Goal: Task Accomplishment & Management: Manage account settings

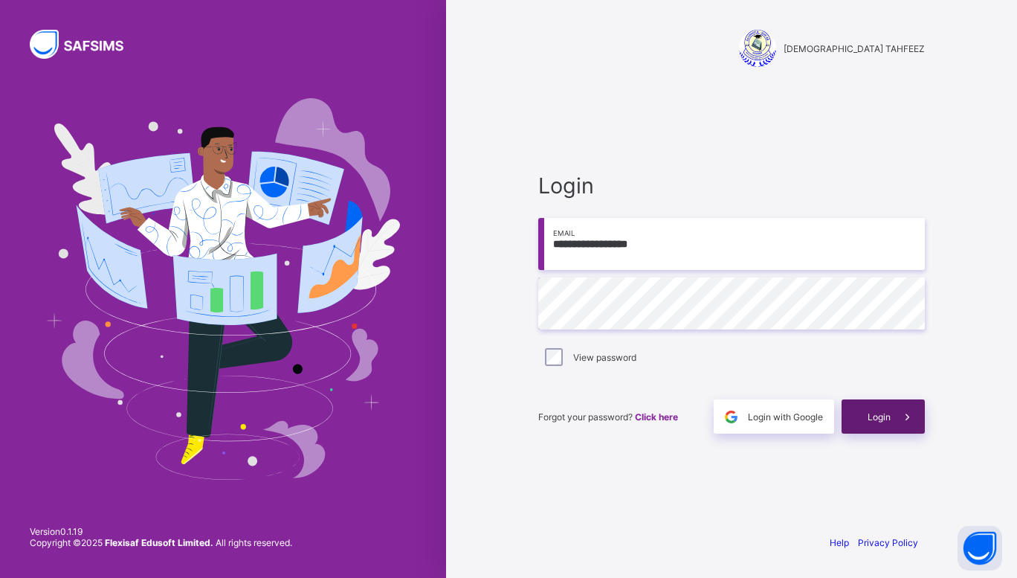
click at [864, 407] on div "Login" at bounding box center [882, 416] width 83 height 34
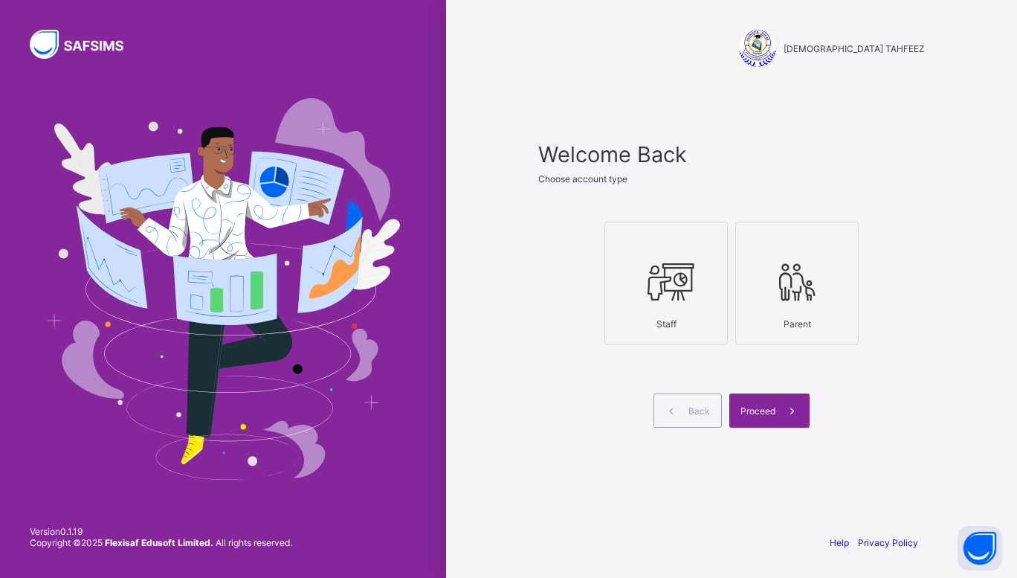
click at [671, 311] on div "Staff" at bounding box center [665, 324] width 107 height 26
click at [792, 412] on icon at bounding box center [792, 411] width 16 height 14
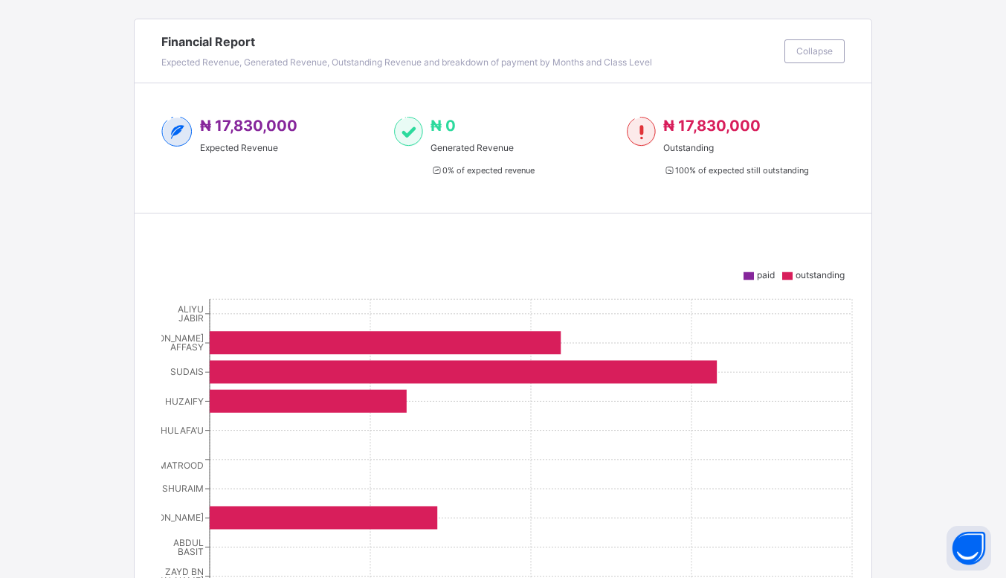
scroll to position [306, 0]
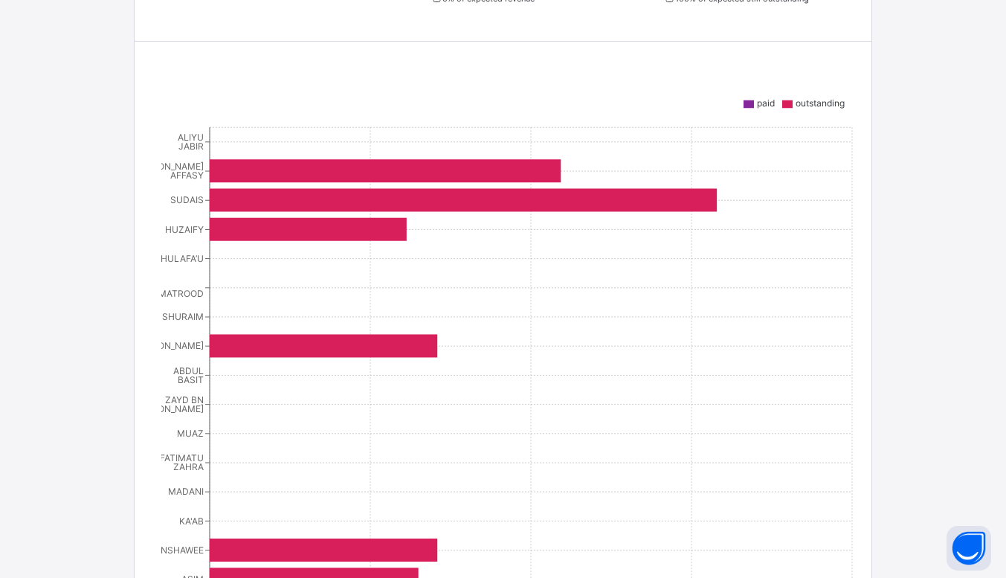
click at [345, 196] on icon at bounding box center [463, 200] width 507 height 23
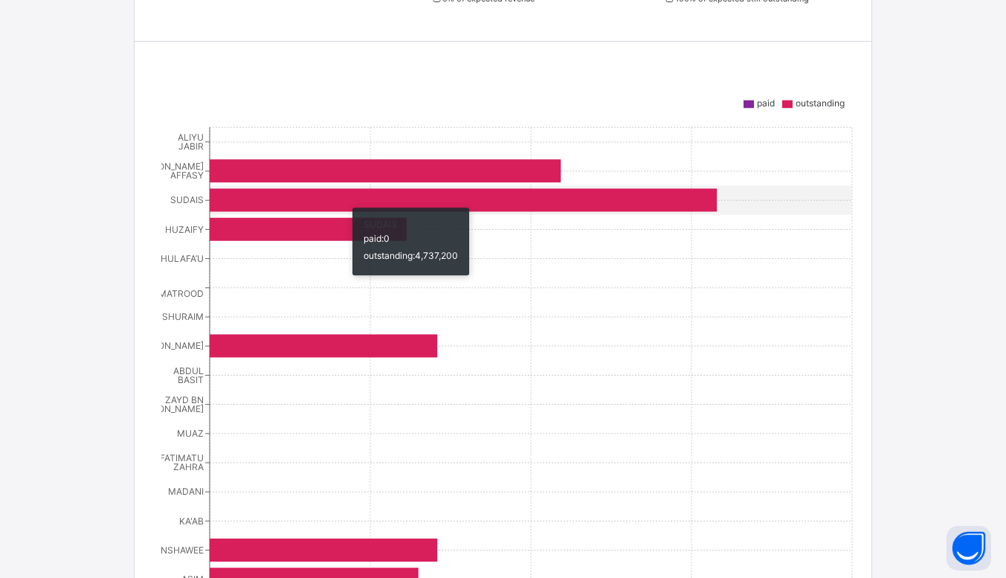
click at [332, 223] on icon at bounding box center [308, 229] width 197 height 23
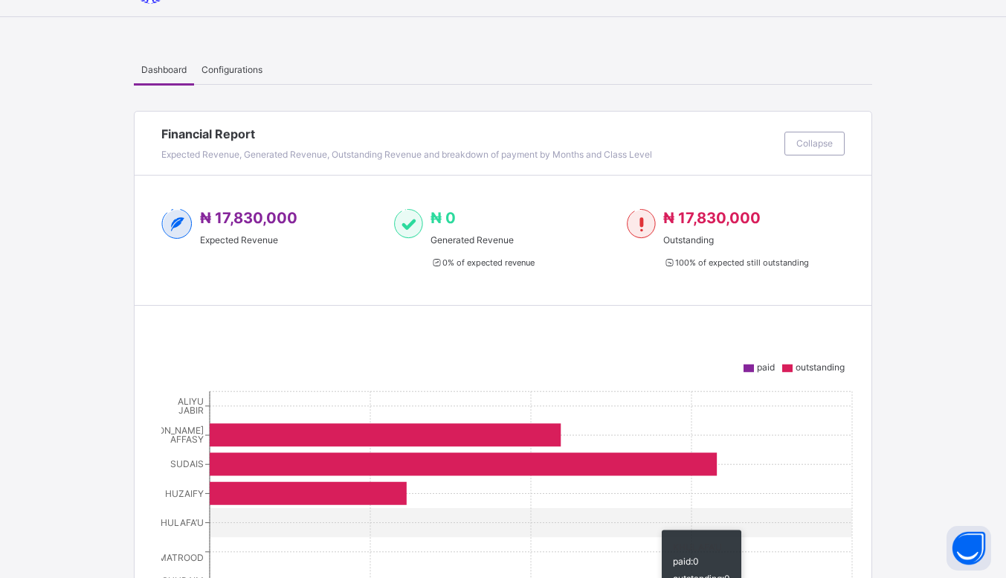
scroll to position [0, 0]
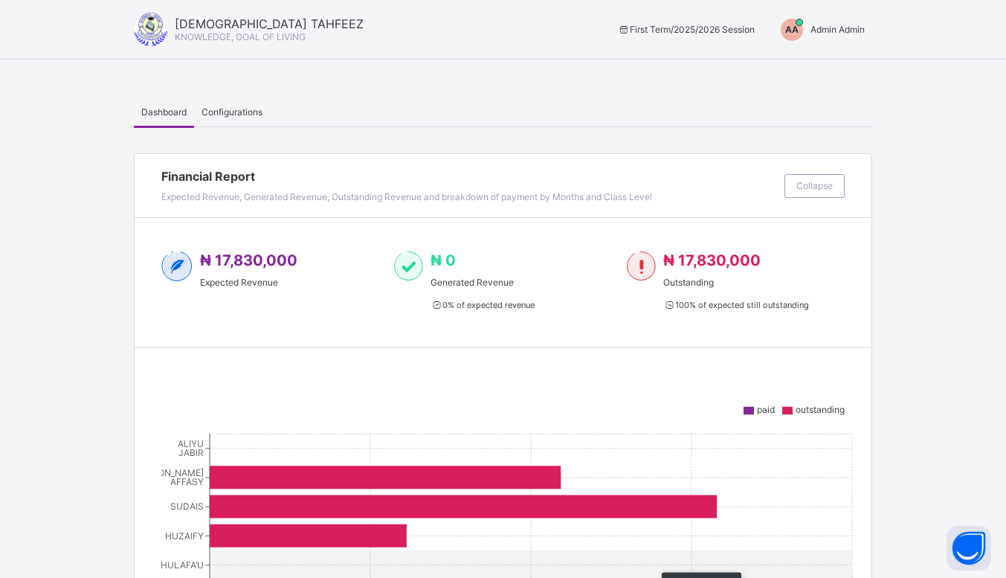
click at [853, 29] on span "Admin Admin" at bounding box center [837, 29] width 54 height 11
click at [815, 58] on span "Switch to Admin View" at bounding box center [808, 63] width 113 height 17
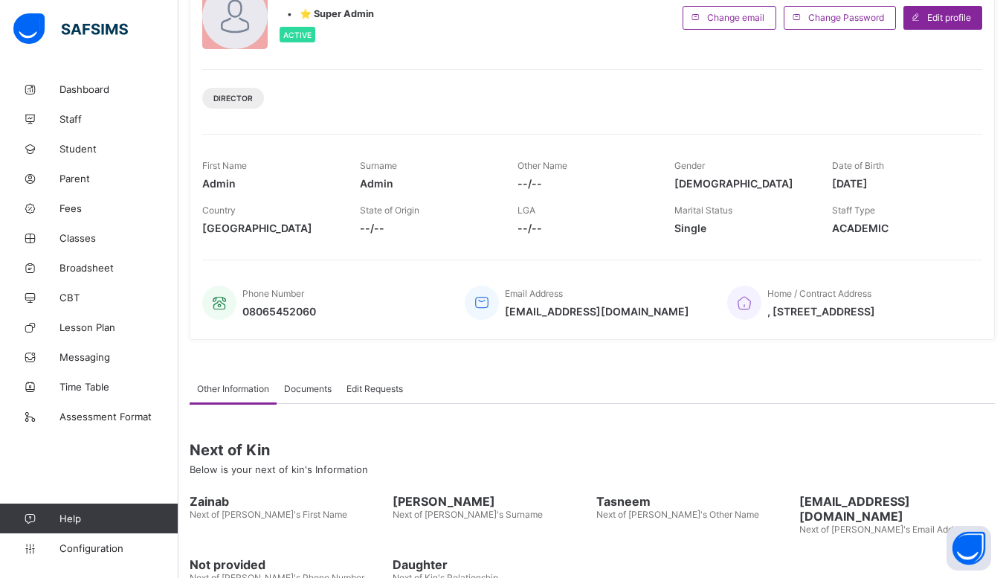
scroll to position [121, 0]
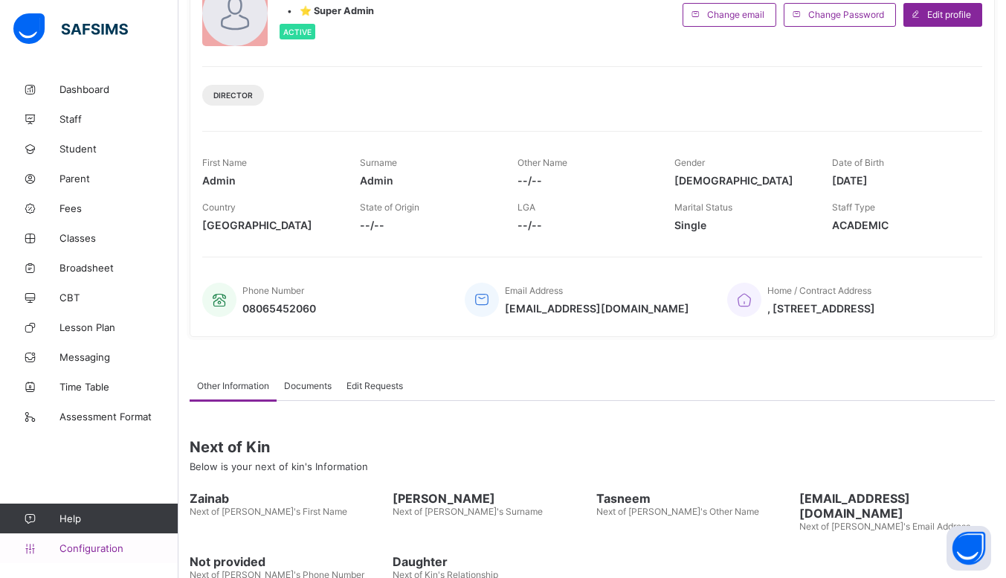
click at [103, 546] on span "Configuration" at bounding box center [118, 548] width 118 height 12
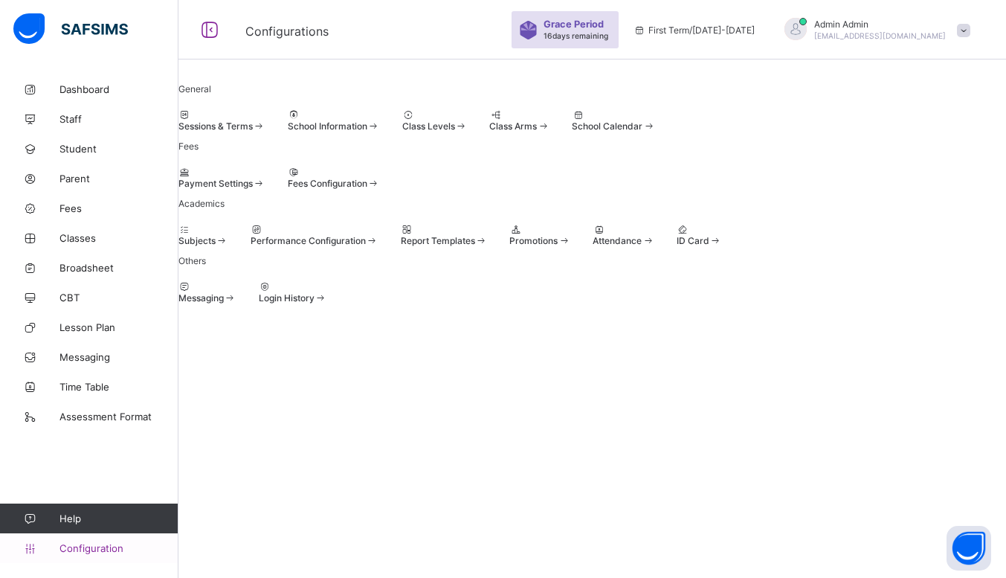
scroll to position [6, 0]
click at [570, 235] on div at bounding box center [539, 229] width 61 height 11
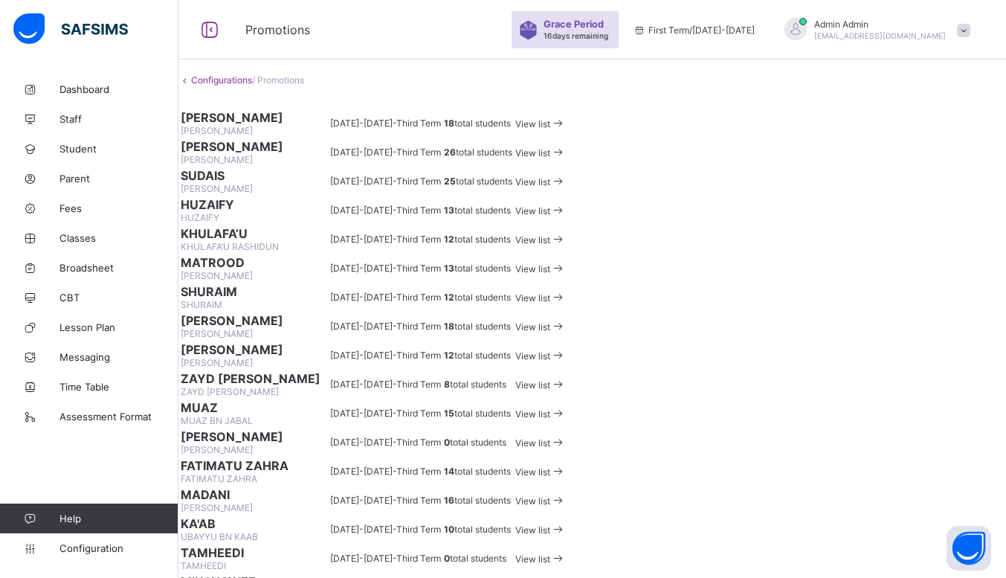
click at [566, 130] on icon at bounding box center [558, 123] width 16 height 14
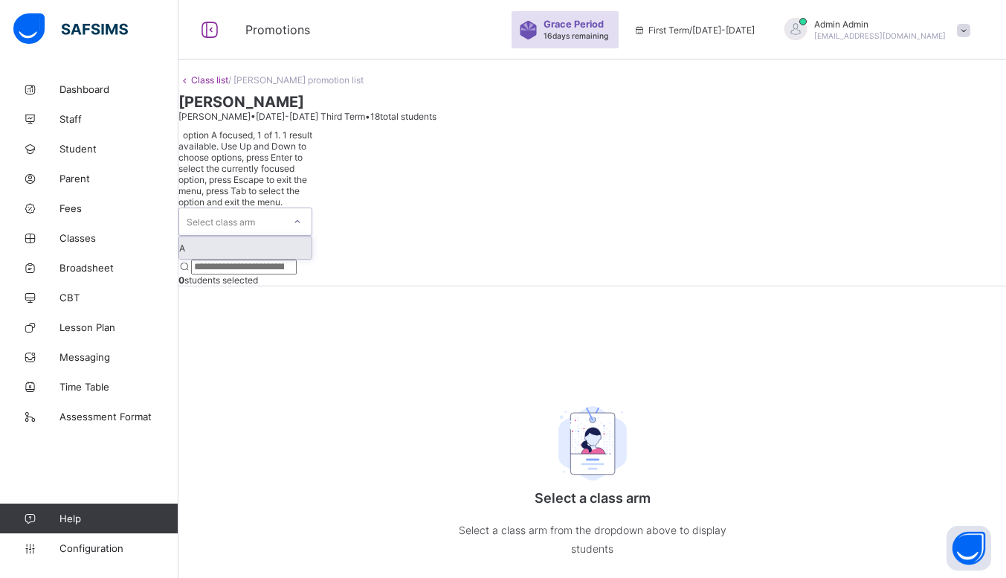
click at [310, 210] on div at bounding box center [297, 222] width 25 height 24
click at [273, 236] on div "A" at bounding box center [245, 247] width 132 height 22
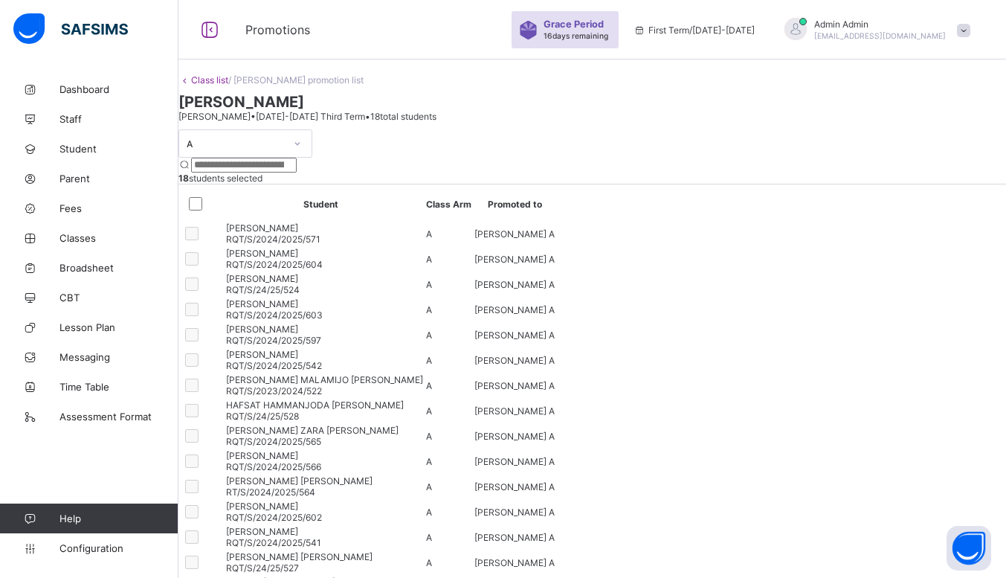
click at [216, 242] on div at bounding box center [198, 233] width 33 height 18
click at [216, 219] on div at bounding box center [198, 203] width 33 height 31
click at [216, 242] on div at bounding box center [198, 233] width 33 height 18
click at [216, 268] on div at bounding box center [198, 259] width 33 height 18
click at [216, 293] on div at bounding box center [198, 284] width 33 height 18
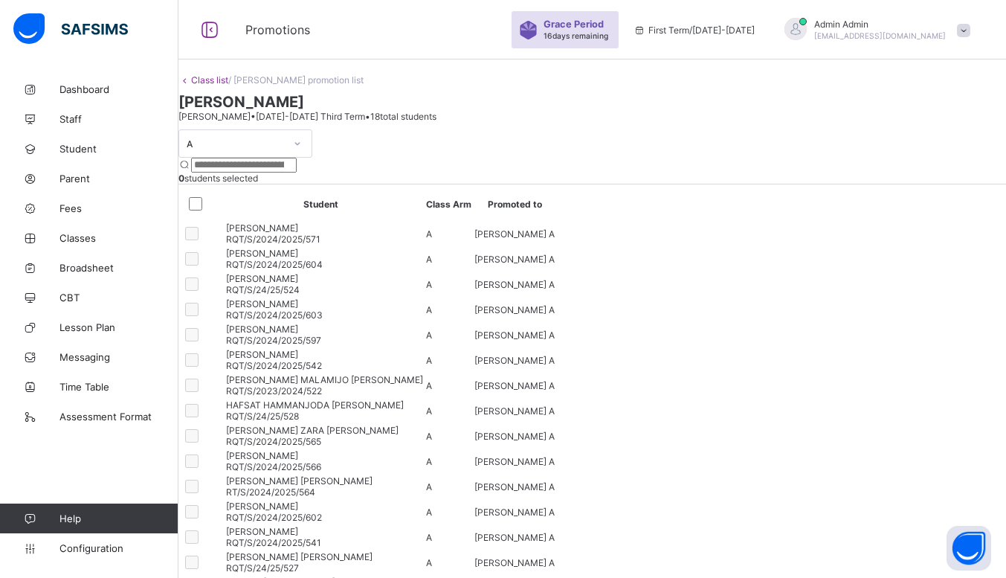
click at [216, 321] on td at bounding box center [198, 309] width 35 height 24
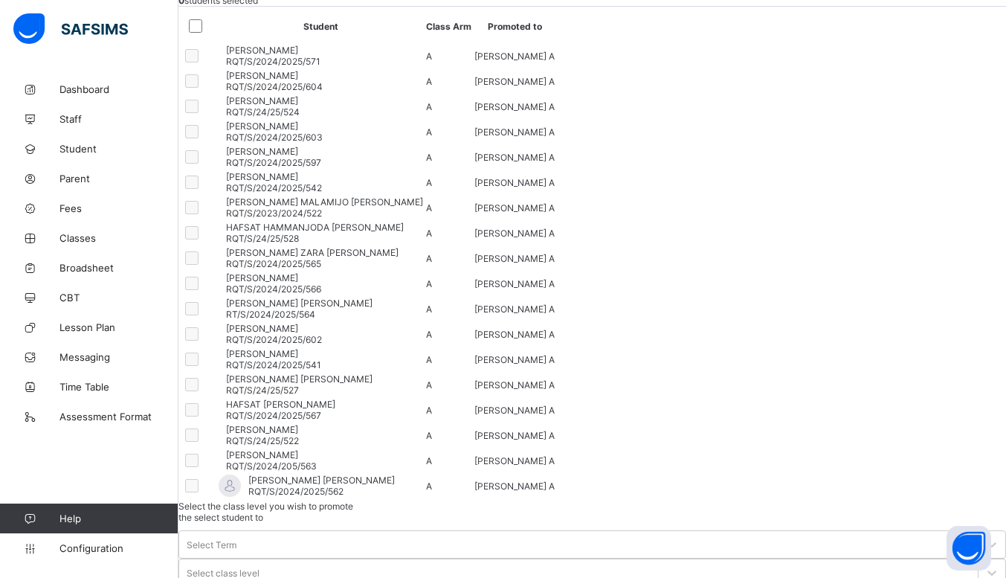
scroll to position [183, 0]
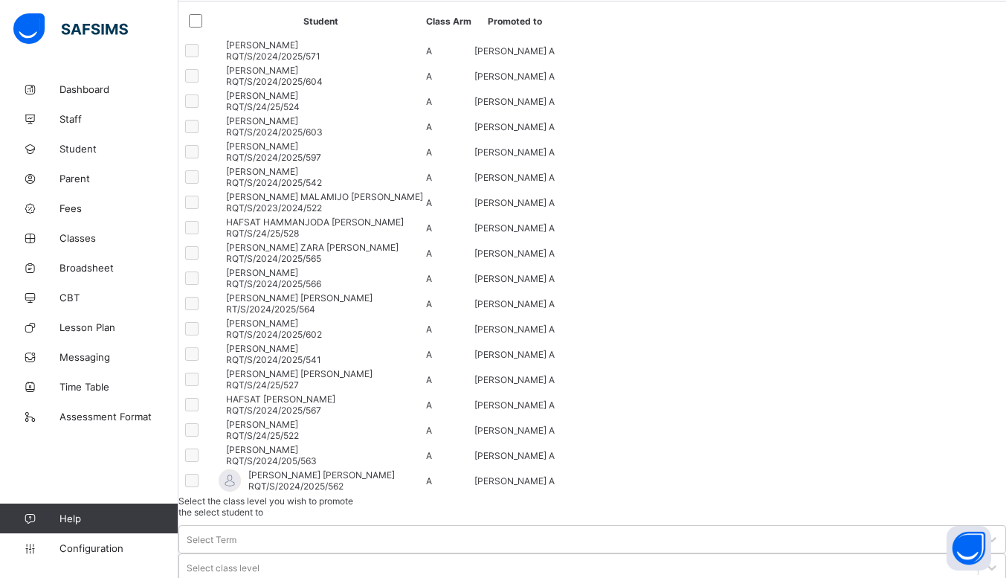
click at [554, 132] on span "[PERSON_NAME] A" at bounding box center [514, 126] width 80 height 11
click at [555, 189] on td "[PERSON_NAME] A" at bounding box center [514, 177] width 82 height 24
click at [554, 189] on td "[PERSON_NAME] A" at bounding box center [514, 177] width 82 height 24
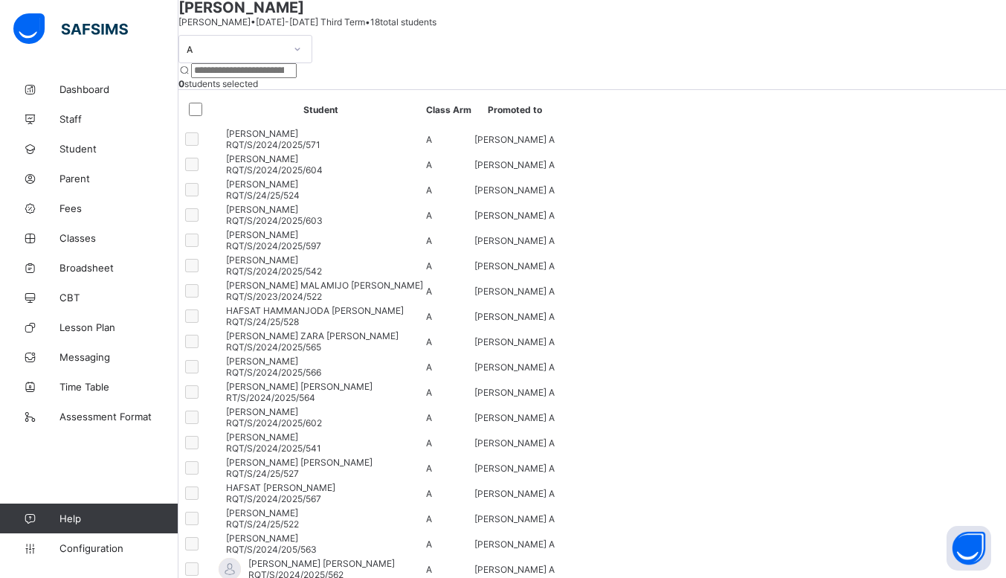
scroll to position [0, 0]
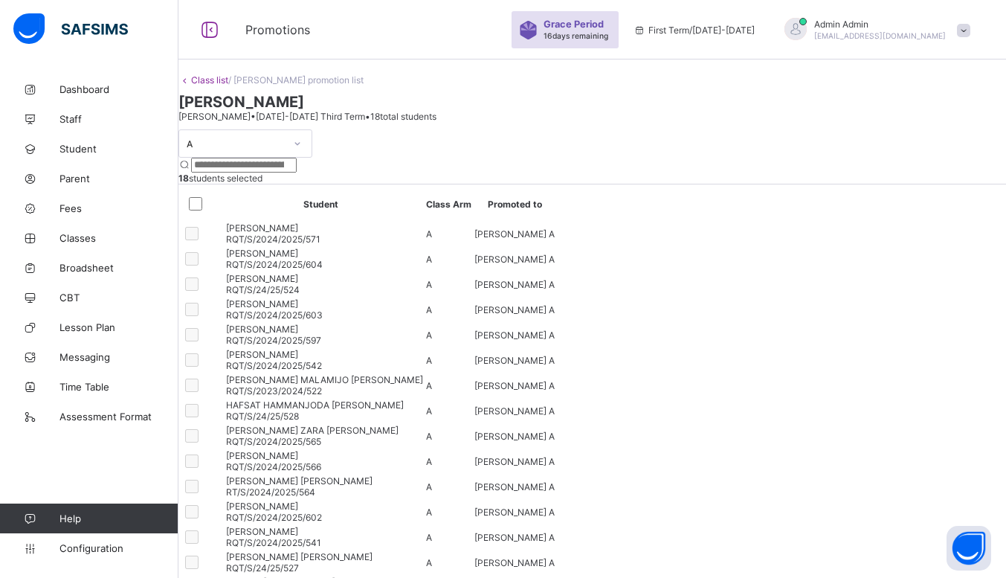
click at [225, 85] on link "Class list" at bounding box center [209, 79] width 37 height 11
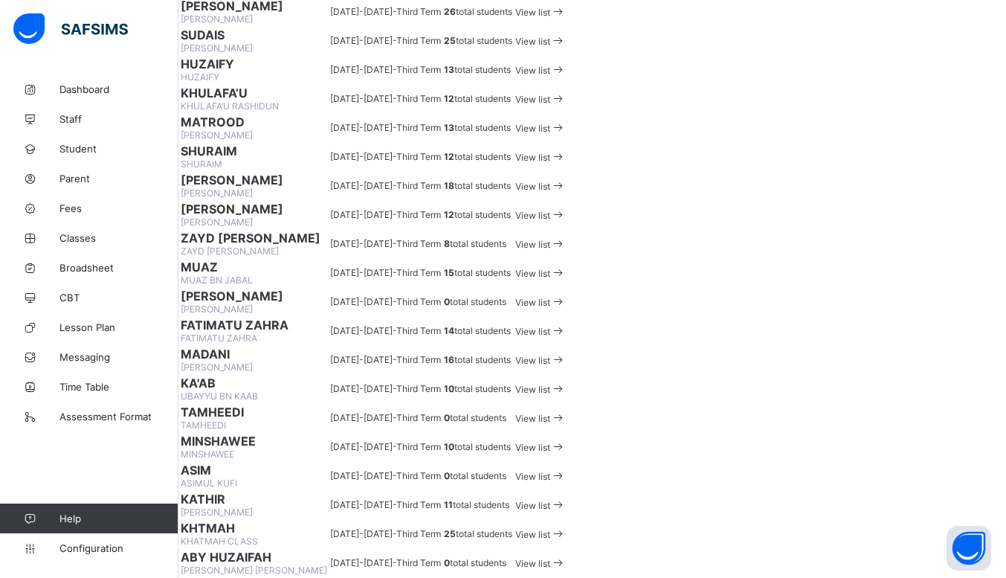
scroll to position [967, 0]
click at [566, 526] on icon at bounding box center [558, 533] width 16 height 14
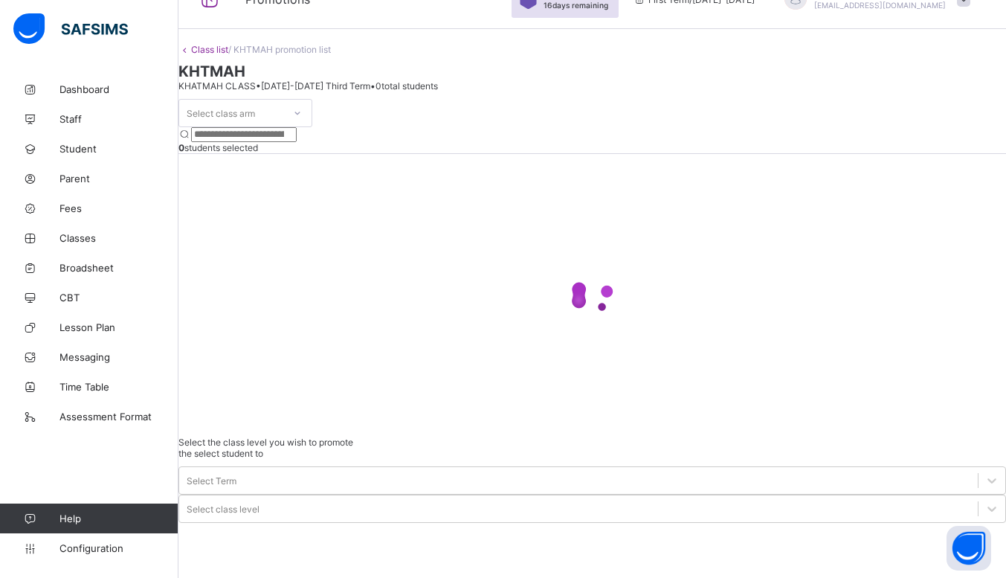
scroll to position [48, 0]
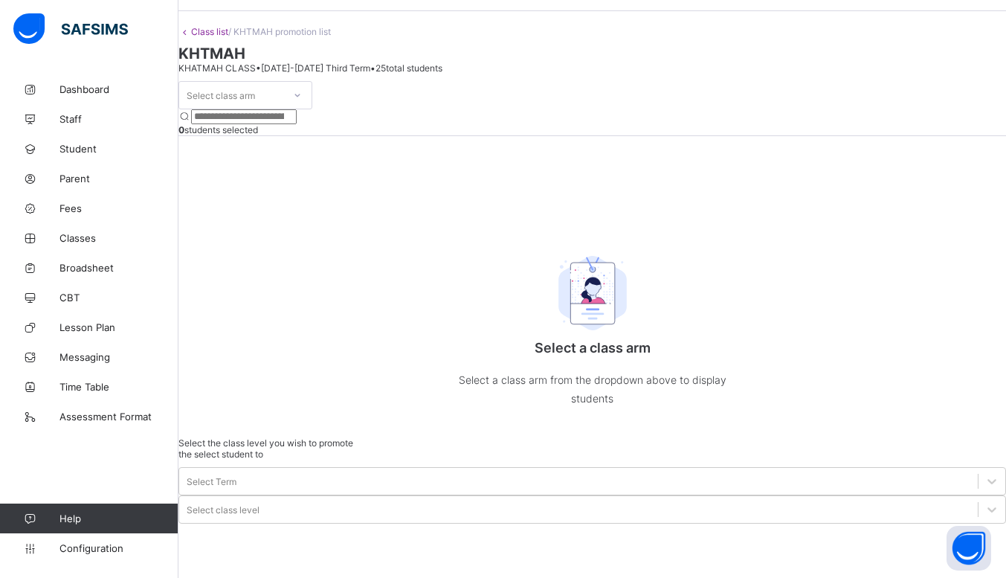
click at [312, 109] on div "Select class arm" at bounding box center [245, 95] width 134 height 28
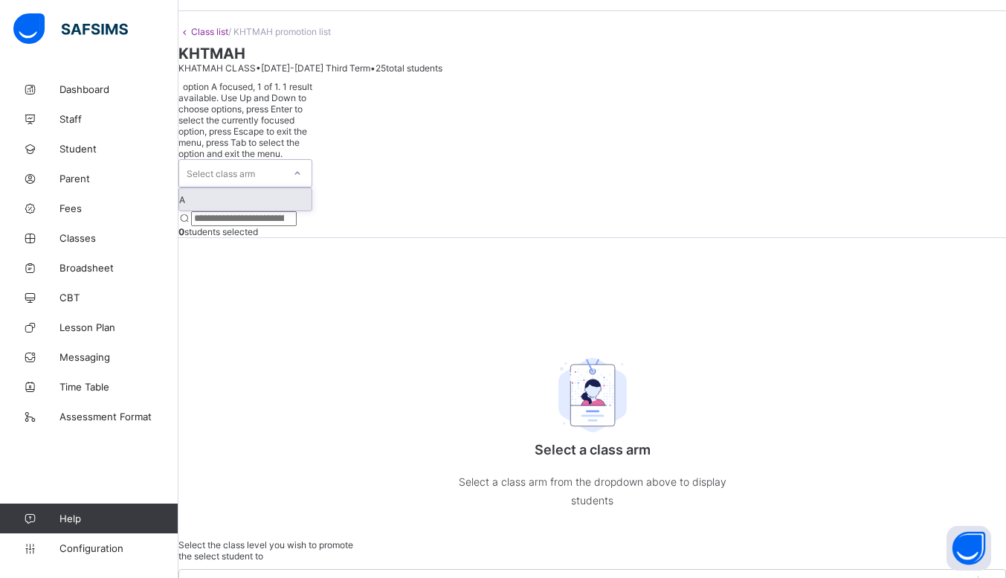
click at [302, 173] on icon at bounding box center [297, 173] width 9 height 15
click at [294, 207] on div "A" at bounding box center [245, 199] width 132 height 22
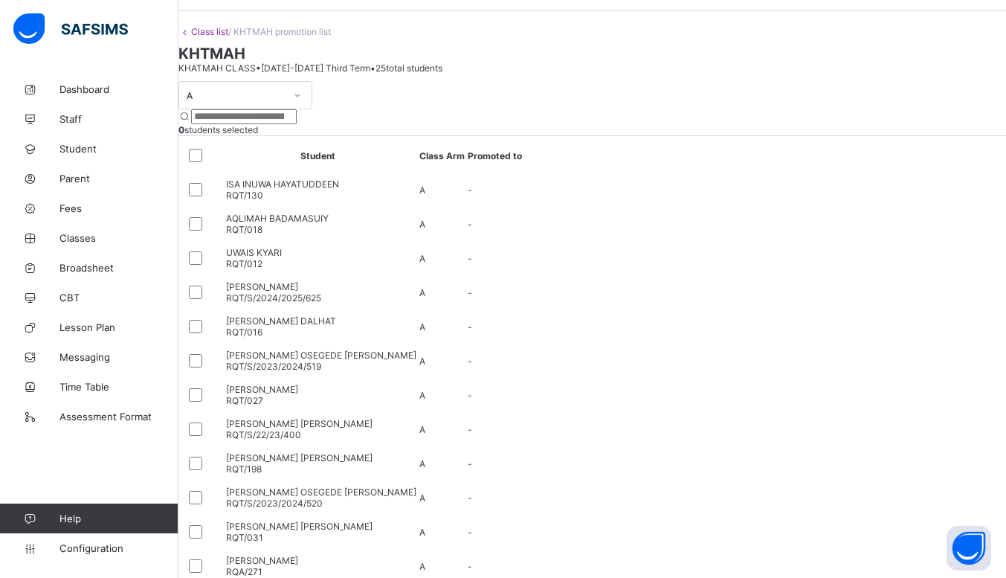
click at [297, 124] on input "search" at bounding box center [244, 116] width 106 height 15
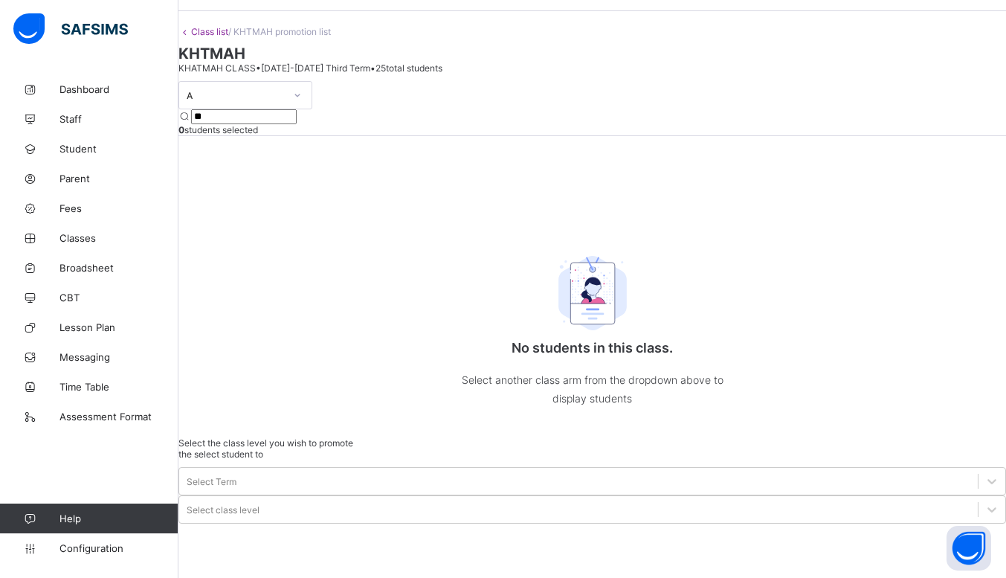
type input "*"
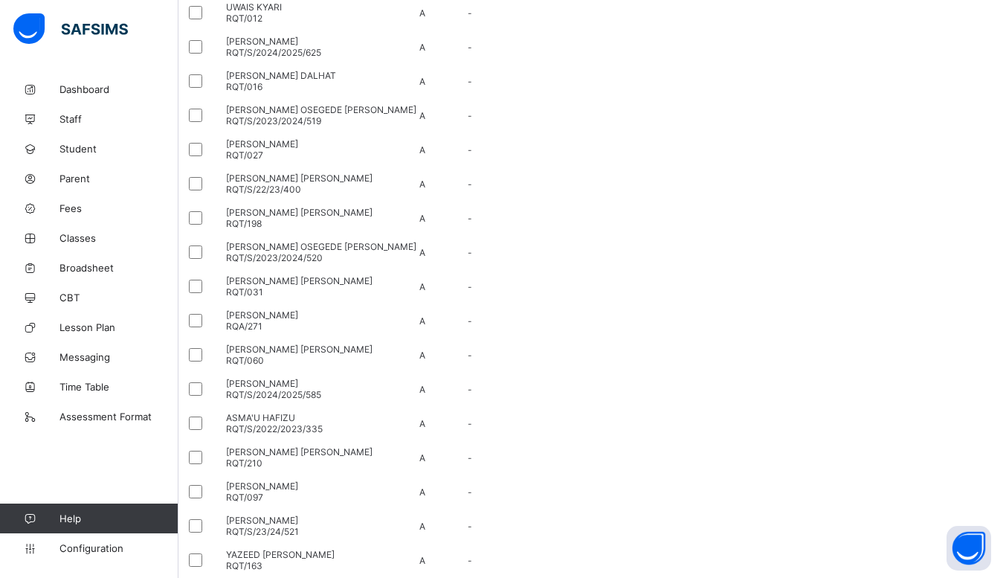
scroll to position [295, 0]
click at [216, 164] on div at bounding box center [198, 147] width 33 height 31
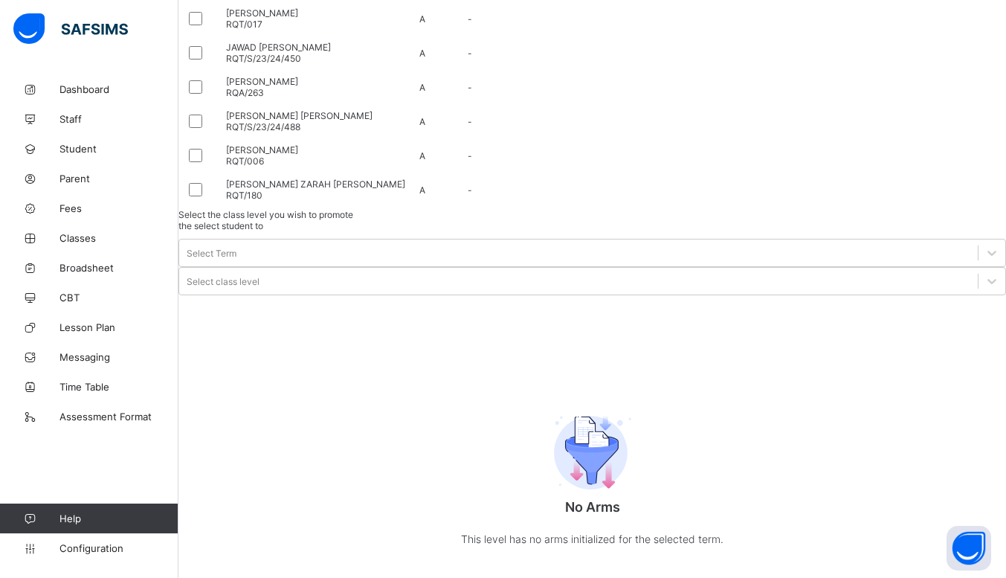
scroll to position [1089, 0]
click at [212, 96] on div at bounding box center [199, 87] width 26 height 18
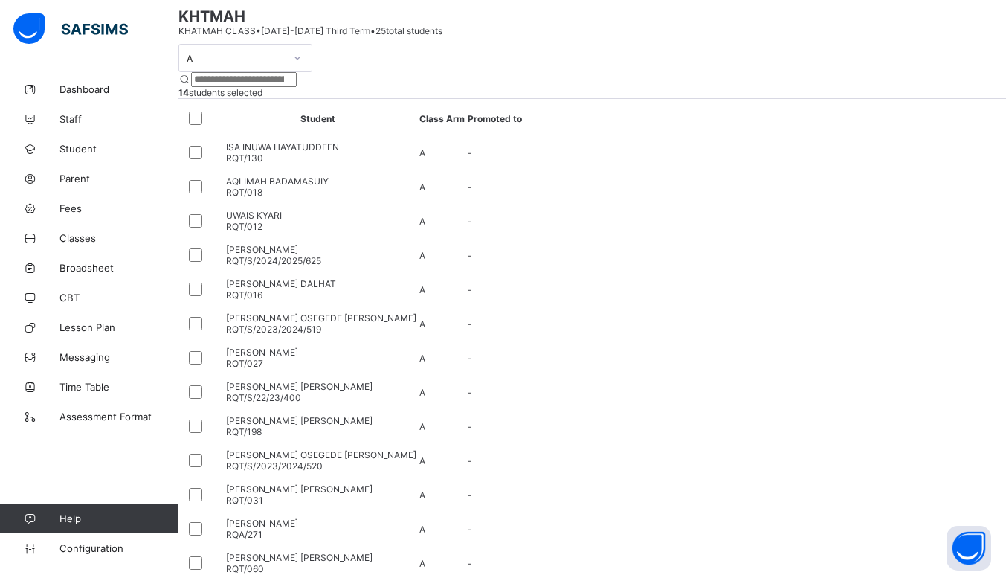
scroll to position [0, 0]
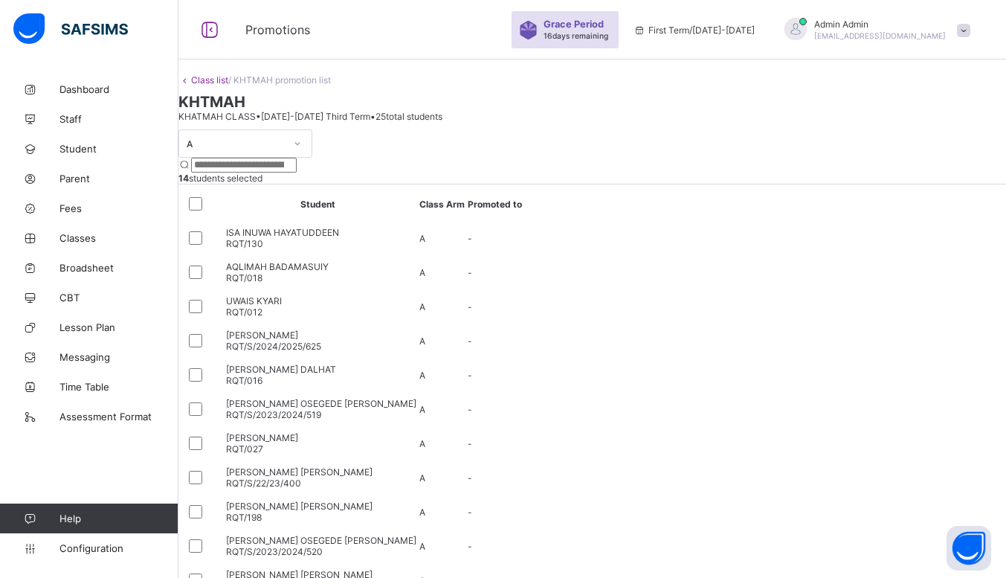
click at [896, 25] on span "Admin Admin" at bounding box center [880, 24] width 132 height 11
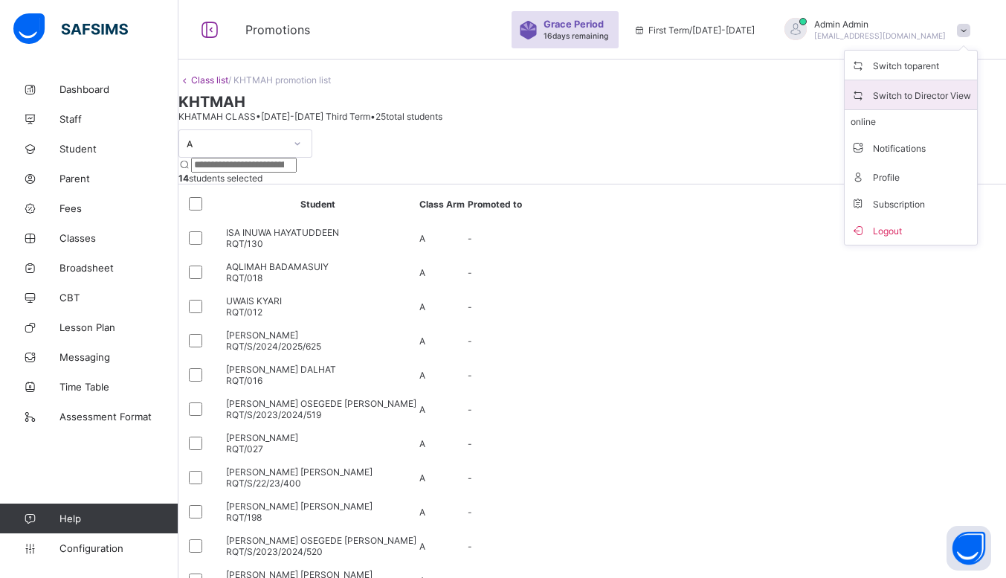
click at [905, 87] on span "Switch to Director View" at bounding box center [910, 94] width 120 height 17
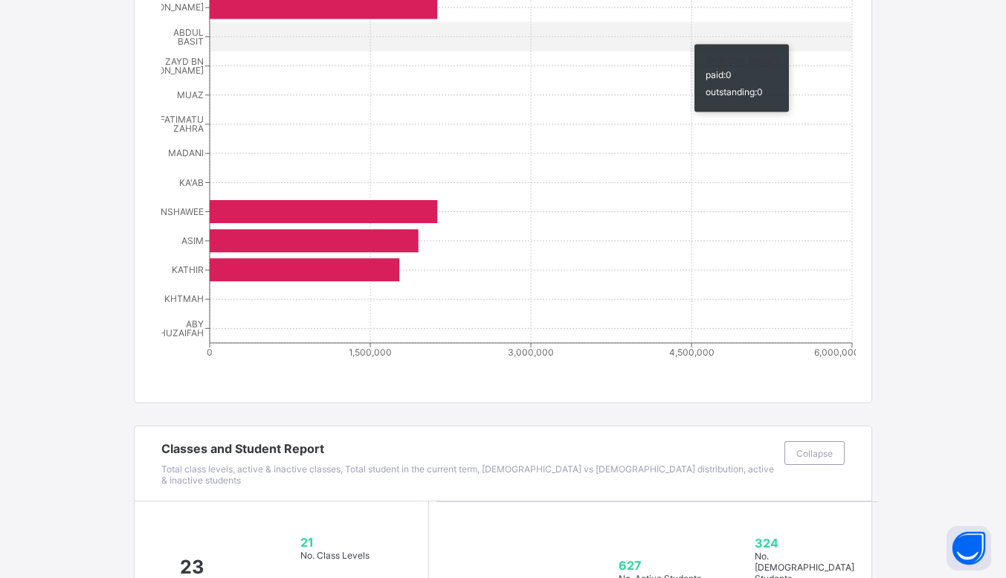
scroll to position [662, 0]
